Goal: Task Accomplishment & Management: Manage account settings

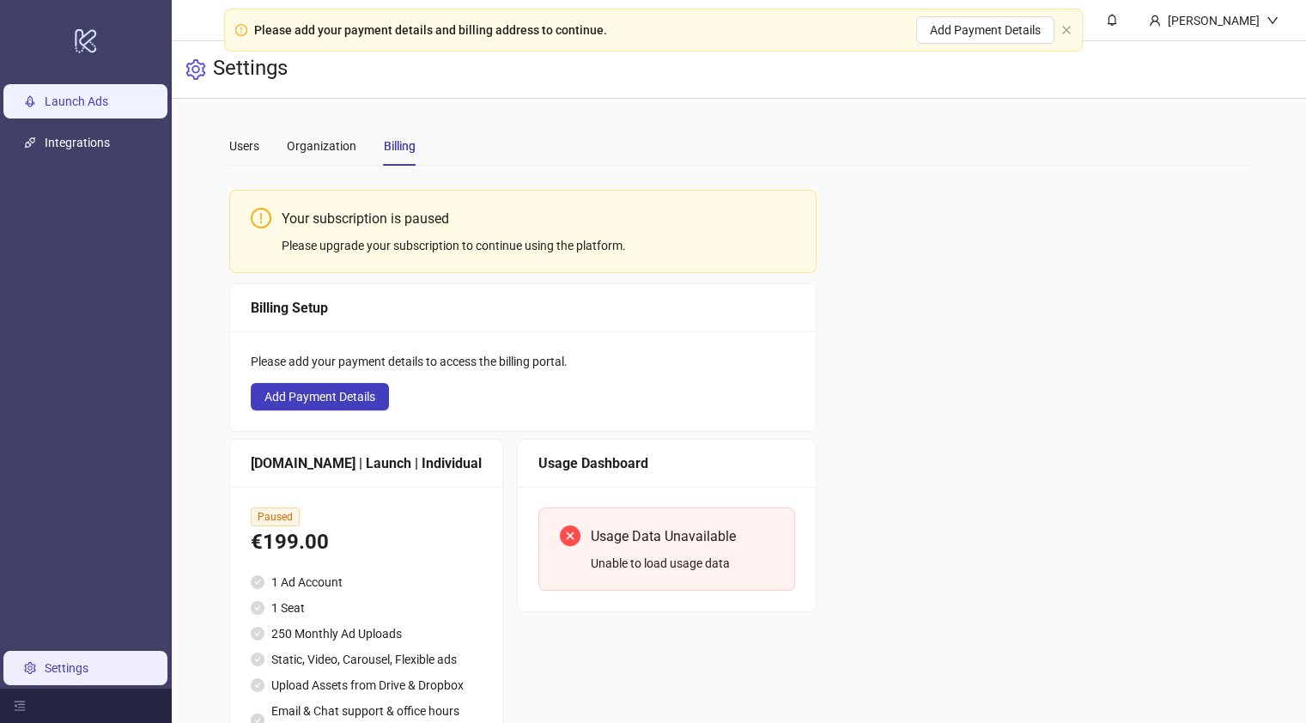
click at [86, 100] on link "Launch Ads" at bounding box center [77, 101] width 64 height 14
click at [1065, 30] on icon "close" at bounding box center [1066, 30] width 8 height 8
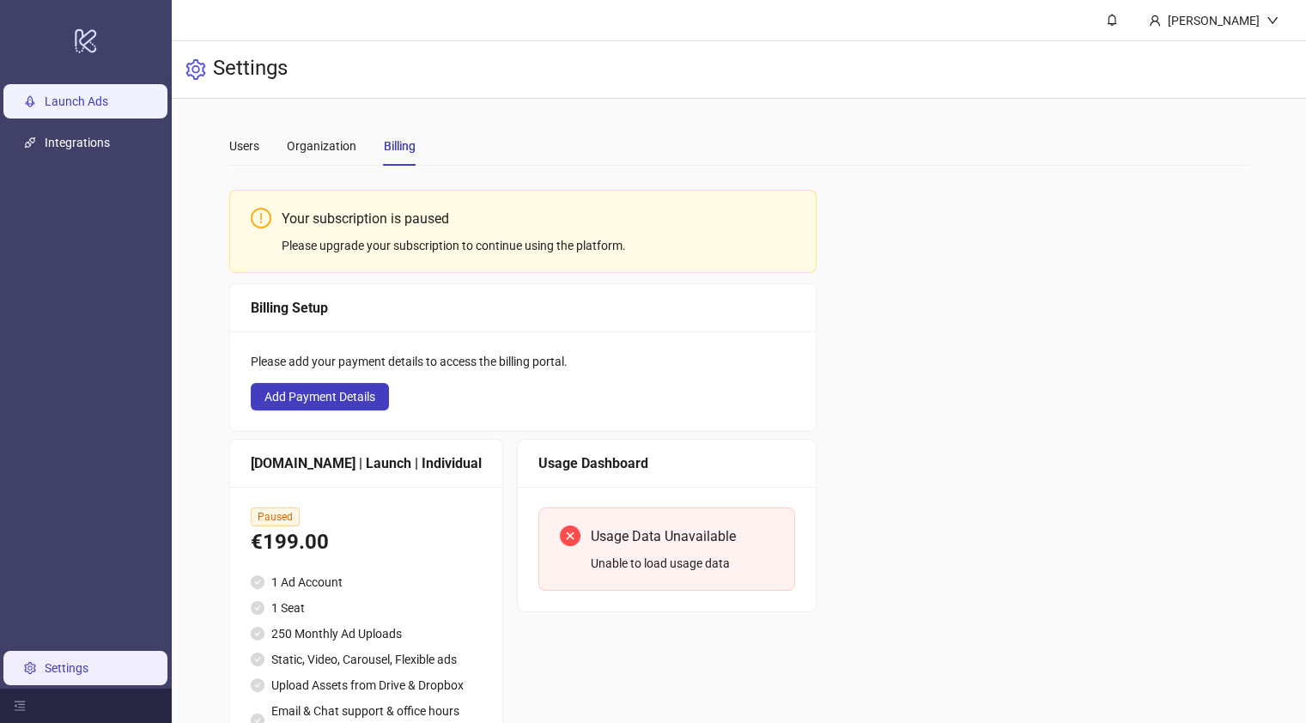
click at [65, 95] on link "Launch Ads" at bounding box center [77, 101] width 64 height 14
